Goal: Find contact information: Find contact information

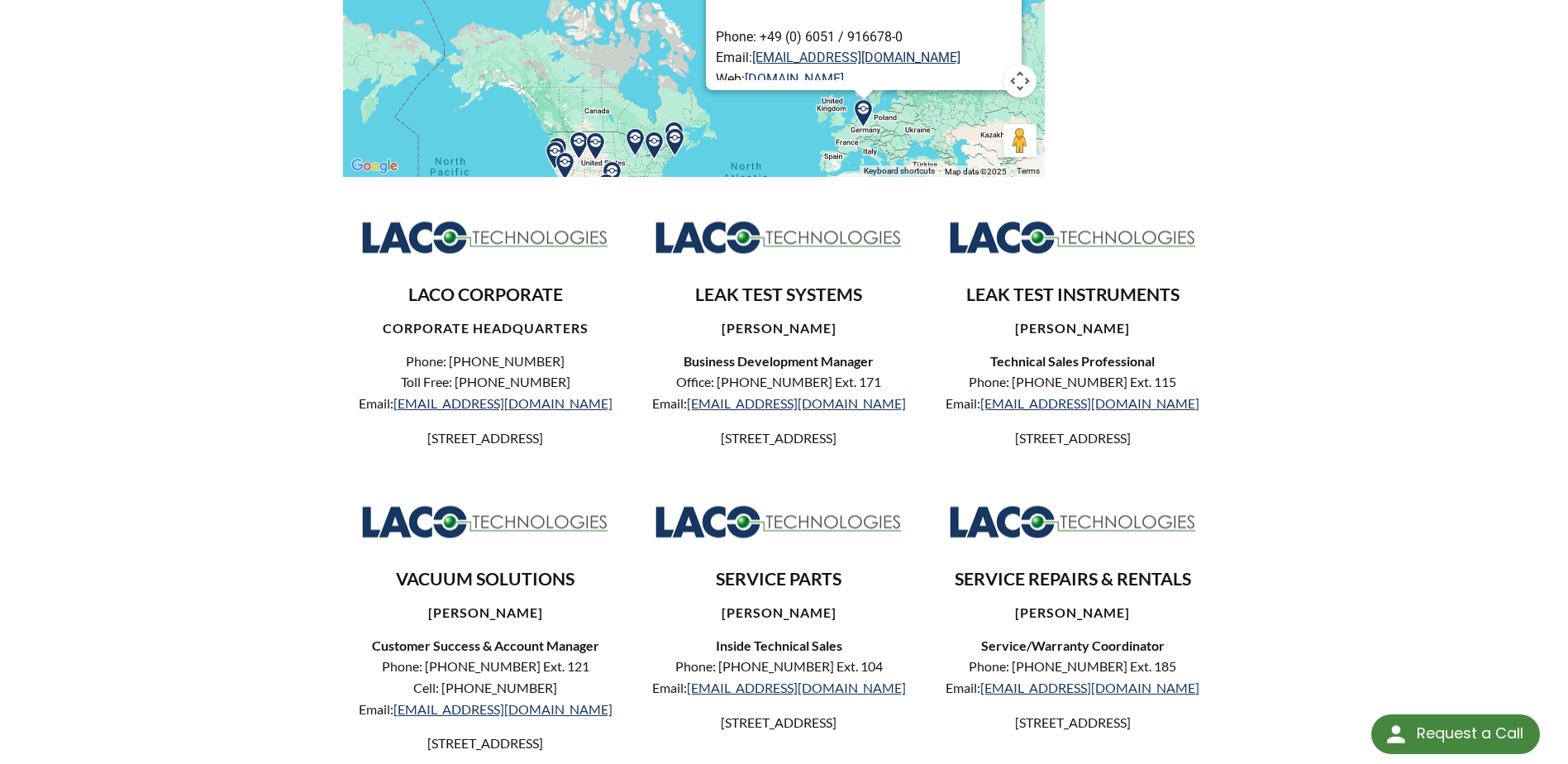
scroll to position [413, 0]
click at [1066, 406] on link "[EMAIL_ADDRESS][DOMAIN_NAME]" at bounding box center [1089, 403] width 219 height 16
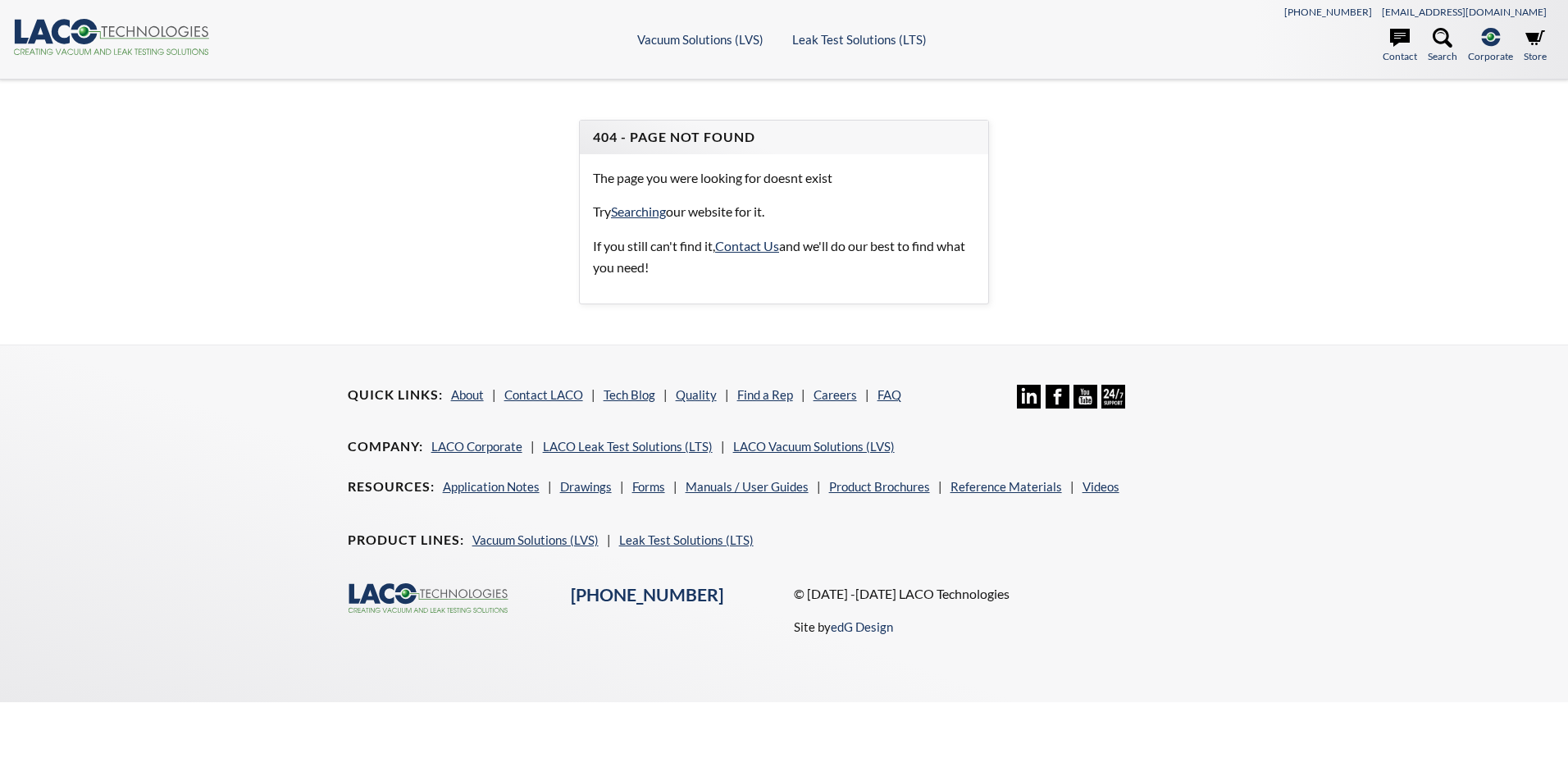
select select "Miniaplikácia prekladu jazykov"
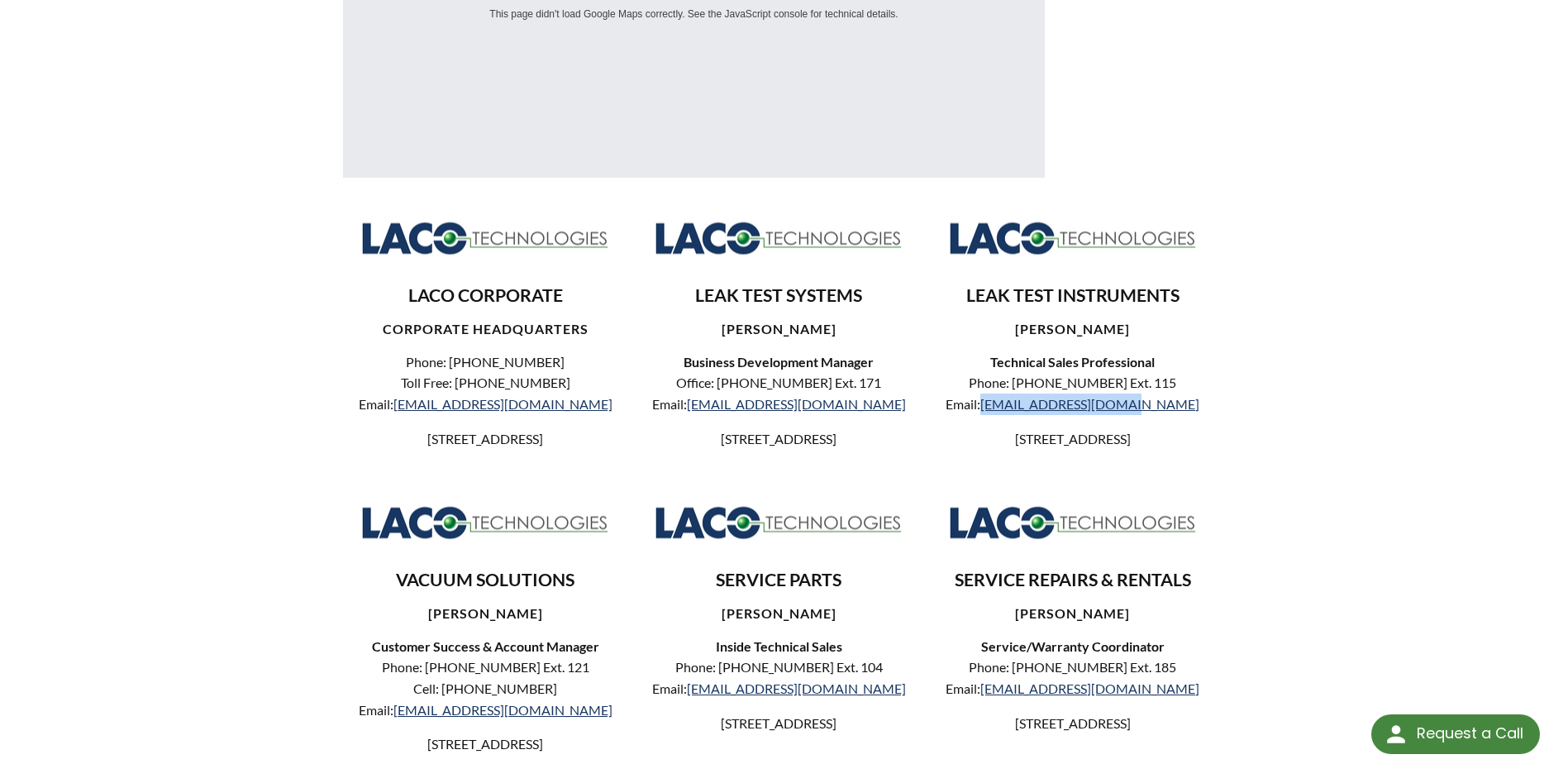
drag, startPoint x: 1020, startPoint y: 408, endPoint x: 1163, endPoint y: 409, distance: 143.0
click at [1163, 409] on p "Phone: [PHONE_NUMBER] Ext. 115 Email: [EMAIL_ADDRESS][DOMAIN_NAME]" at bounding box center [1072, 393] width 257 height 42
drag, startPoint x: 1163, startPoint y: 409, endPoint x: 1413, endPoint y: 352, distance: 256.4
click at [1413, 352] on div "LACO Technologies Representatives Oops! Something went wrong. This page didn't …" at bounding box center [784, 244] width 1568 height 1155
